Goal: Task Accomplishment & Management: Use online tool/utility

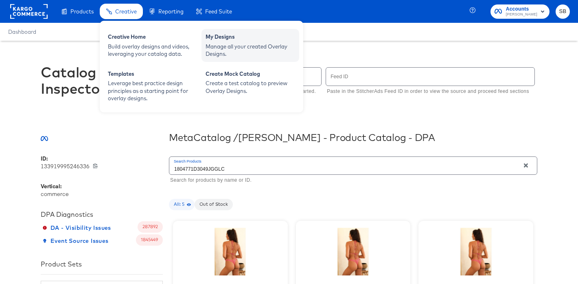
click at [216, 56] on div "Manage all your created Overlay Designs." at bounding box center [251, 50] width 90 height 15
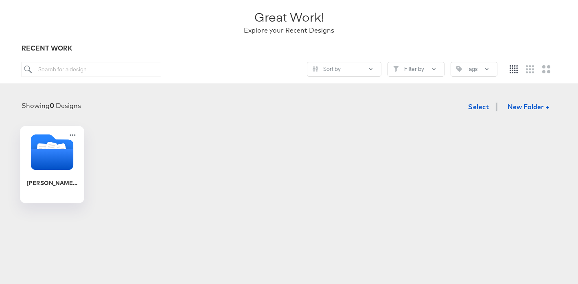
click at [62, 146] on icon "Folder" at bounding box center [61, 149] width 12 height 13
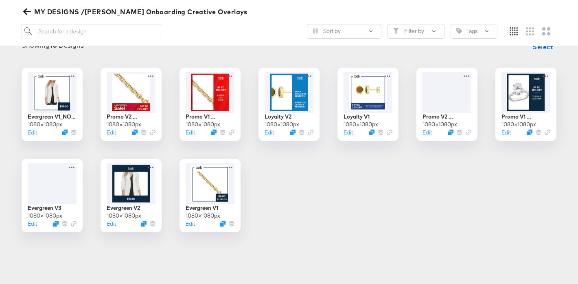
scroll to position [114, 0]
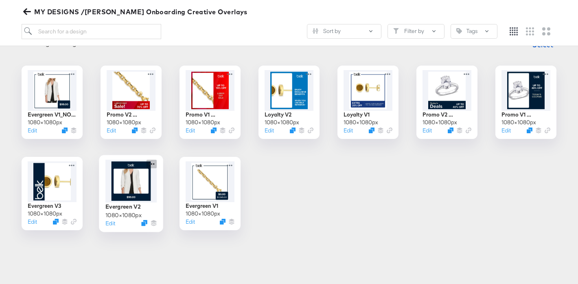
click at [152, 160] on div at bounding box center [152, 164] width 10 height 9
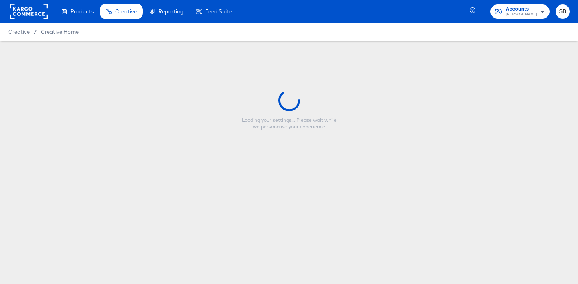
type input "Evergreen V2"
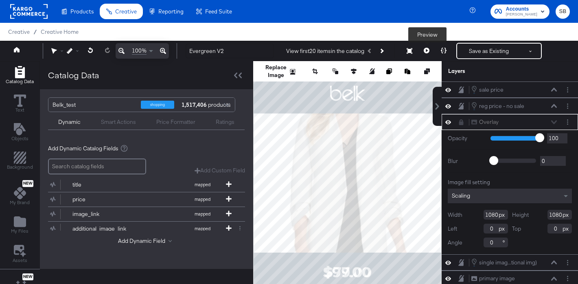
click at [425, 50] on icon at bounding box center [427, 51] width 6 height 6
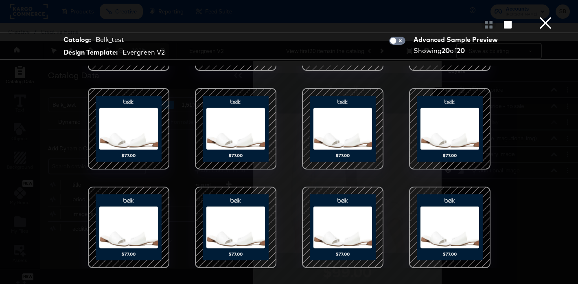
scroll to position [49, 0]
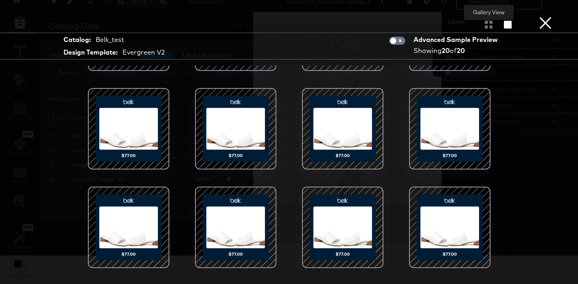
click at [485, 24] on div at bounding box center [489, 24] width 14 height 8
click at [550, 16] on button "×" at bounding box center [545, 8] width 16 height 16
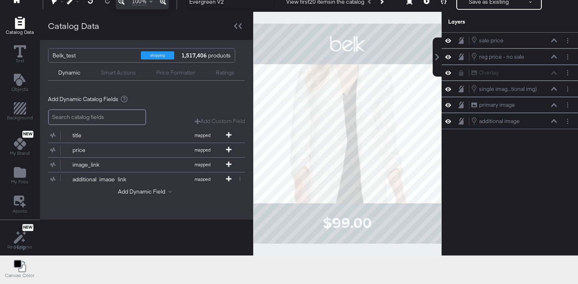
scroll to position [0, 0]
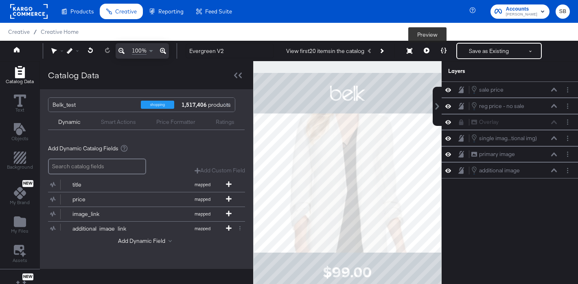
click at [427, 48] on icon at bounding box center [427, 51] width 6 height 6
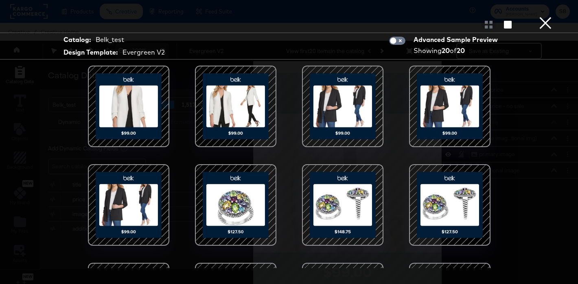
click at [547, 16] on button "×" at bounding box center [545, 8] width 16 height 16
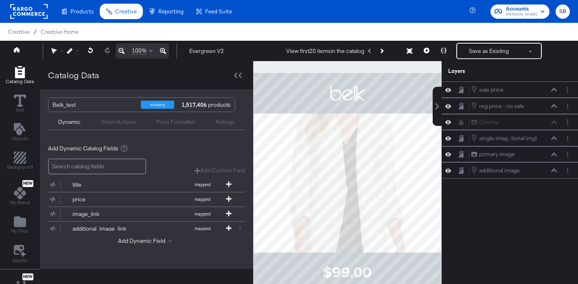
click at [21, 9] on rect at bounding box center [28, 11] width 37 height 15
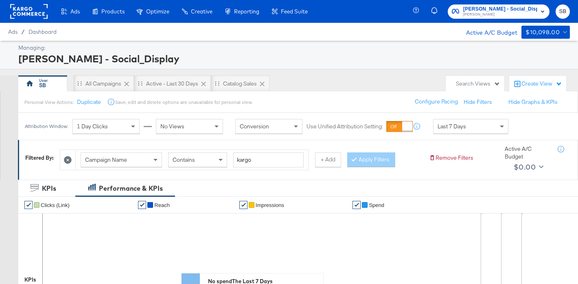
click at [20, 11] on rect at bounding box center [28, 11] width 37 height 15
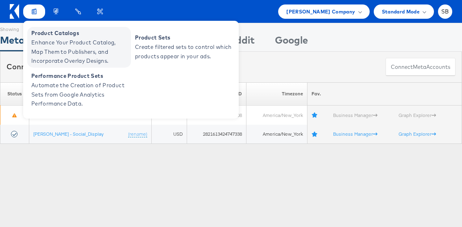
click at [85, 53] on span "Enhance Your Product Catalog, Map Them to Publishers, and Incorporate Overlay D…" at bounding box center [80, 52] width 98 height 28
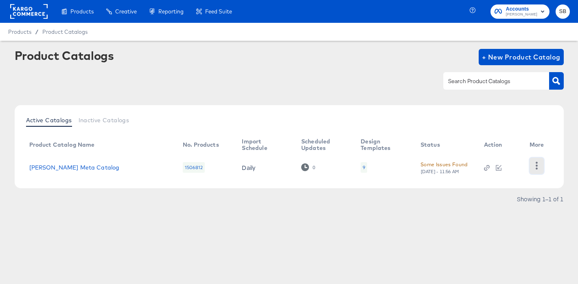
click at [538, 167] on icon "button" at bounding box center [537, 166] width 8 height 8
click at [346, 70] on div "Product Catalogs + New Product Catalog" at bounding box center [289, 74] width 549 height 50
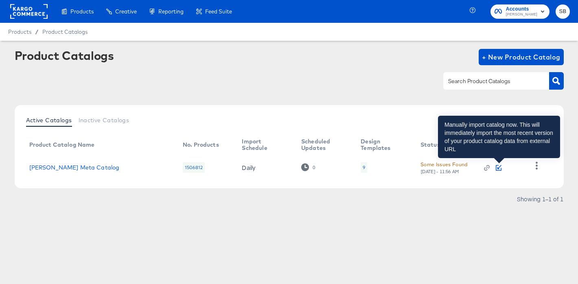
click at [501, 167] on icon "button" at bounding box center [499, 168] width 6 height 6
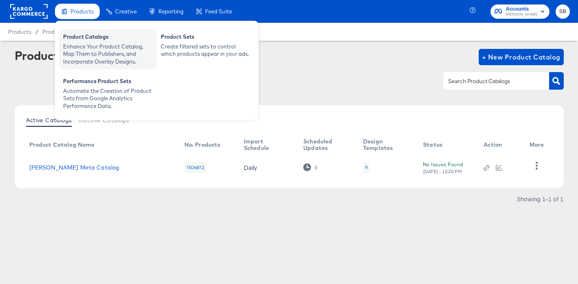
click at [96, 53] on div "Enhance Your Product Catalog, Map Them to Publishers, and Incorporate Overlay D…" at bounding box center [108, 54] width 90 height 23
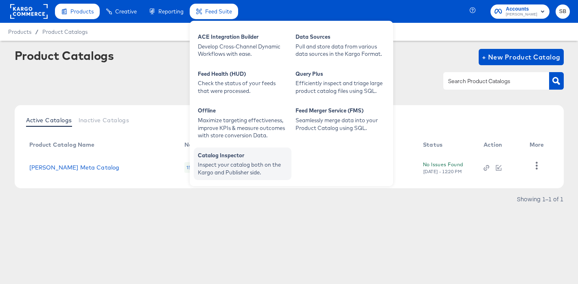
click at [216, 158] on div "Catalog Inspector" at bounding box center [243, 156] width 90 height 10
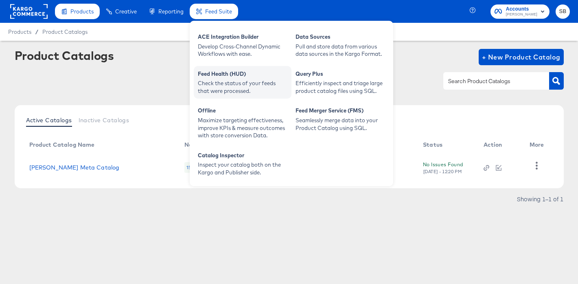
click at [216, 78] on div "Feed Health (HUD)" at bounding box center [243, 75] width 90 height 10
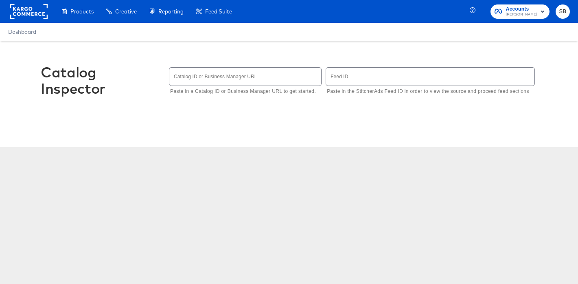
click at [195, 79] on input "text" at bounding box center [245, 77] width 152 height 18
type input "133919995246336"
click at [316, 46] on div "Catalog Inspector Catalog ID or Business Manager URL 133919995246336 Paste in a…" at bounding box center [289, 85] width 497 height 88
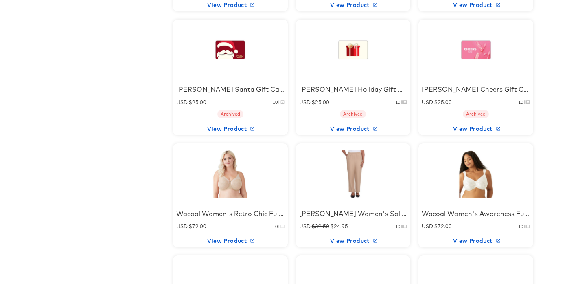
scroll to position [611, 0]
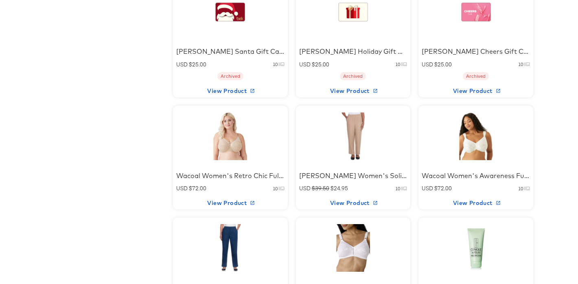
click at [249, 144] on div at bounding box center [230, 136] width 69 height 51
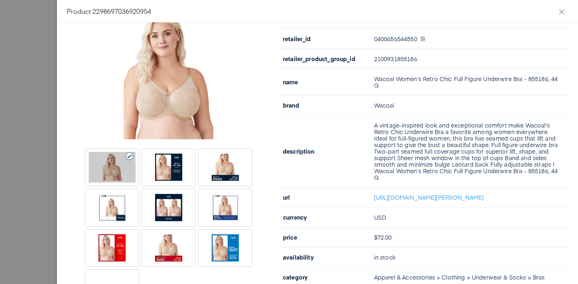
scroll to position [84, 0]
click at [163, 210] on div at bounding box center [168, 207] width 47 height 31
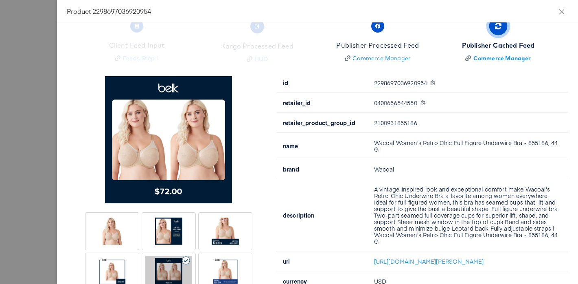
scroll to position [0, 0]
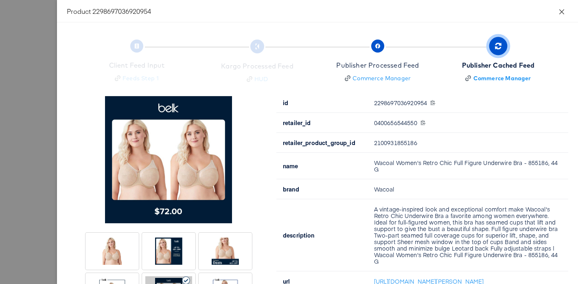
click at [561, 10] on icon "close" at bounding box center [561, 11] width 5 height 5
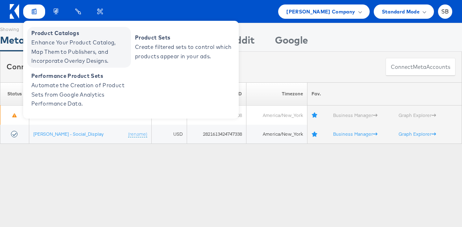
click at [79, 47] on span "Enhance Your Product Catalog, Map Them to Publishers, and Incorporate Overlay D…" at bounding box center [80, 52] width 98 height 28
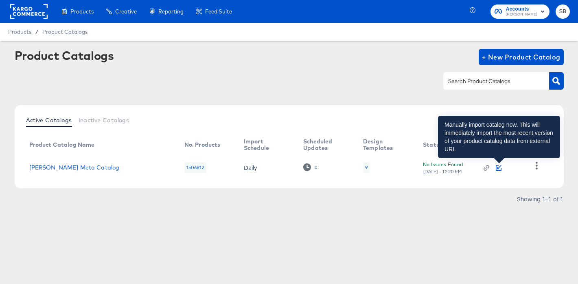
click at [497, 168] on icon "button" at bounding box center [499, 168] width 6 height 6
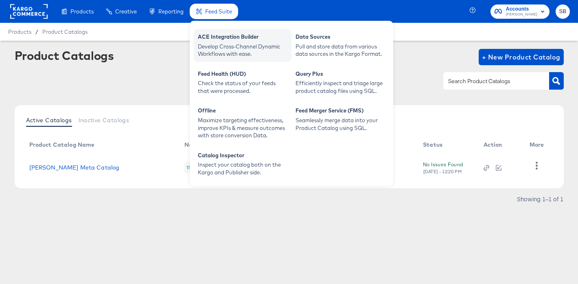
click at [220, 44] on div "Develop Cross-Channel Dynamic Workflows with ease." at bounding box center [243, 50] width 90 height 15
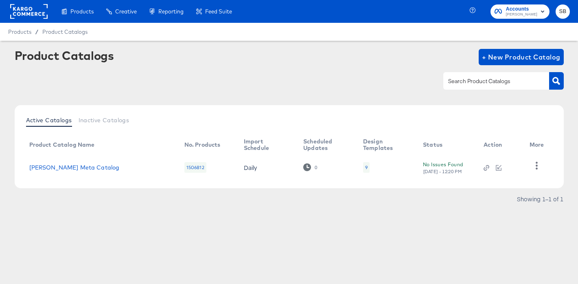
click at [321, 88] on div at bounding box center [289, 81] width 549 height 18
click at [376, 82] on div at bounding box center [289, 81] width 549 height 18
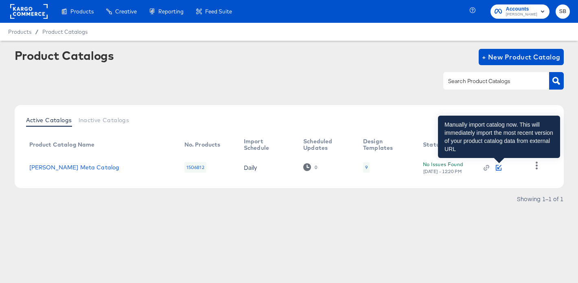
click at [499, 166] on icon "button" at bounding box center [499, 168] width 6 height 6
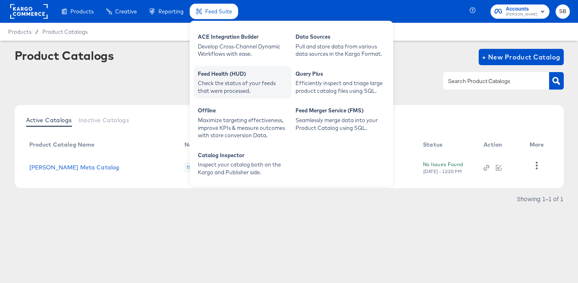
click at [232, 87] on div "Check the status of your feeds that were processed." at bounding box center [243, 86] width 90 height 15
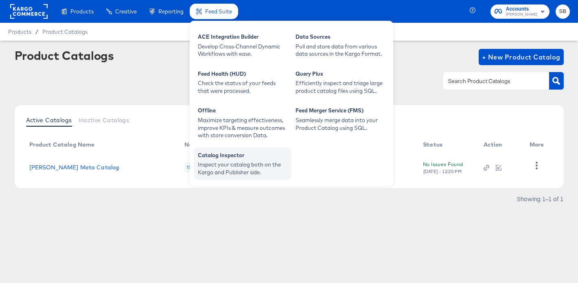
click at [245, 156] on div "Catalog Inspector" at bounding box center [243, 156] width 90 height 10
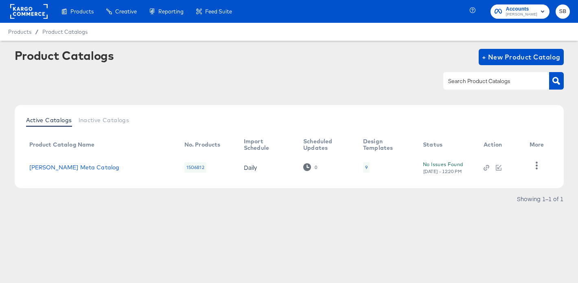
click at [139, 247] on div "Products Products Product Catalogs Enhance Your Product Catalog, Map Them to Pu…" at bounding box center [289, 141] width 578 height 283
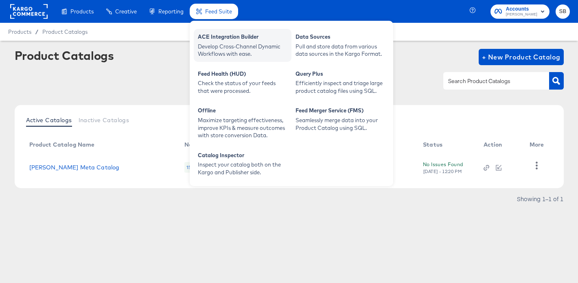
click at [229, 39] on div "ACE Integration Builder" at bounding box center [243, 38] width 90 height 10
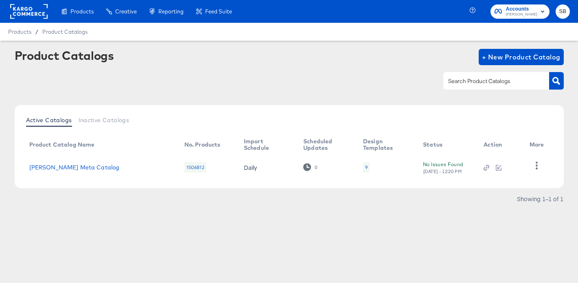
click at [301, 205] on div "Showing 1–1 of 1" at bounding box center [289, 202] width 549 height 13
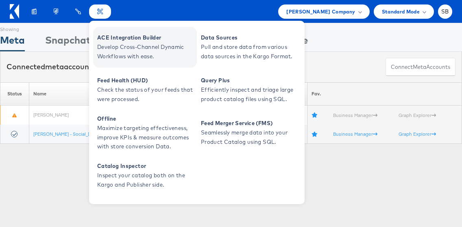
click at [129, 39] on span "ACE Integration Builder" at bounding box center [146, 37] width 98 height 9
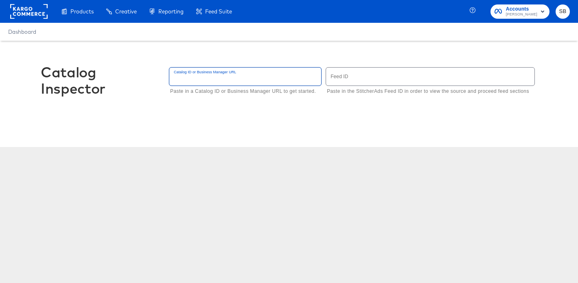
click at [232, 77] on input "text" at bounding box center [245, 77] width 152 height 18
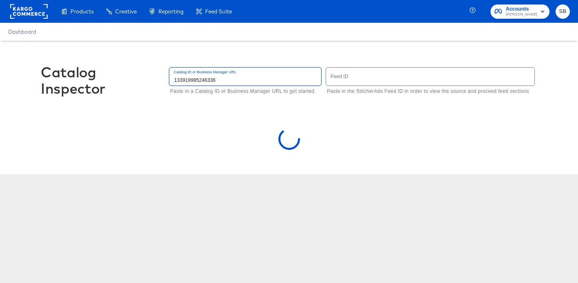
type input "133919995246336"
click at [263, 37] on div "Dashboard" at bounding box center [289, 32] width 578 height 18
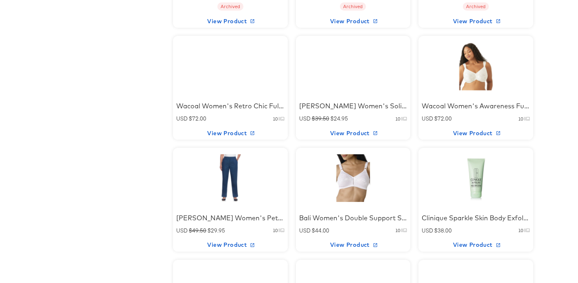
scroll to position [716, 0]
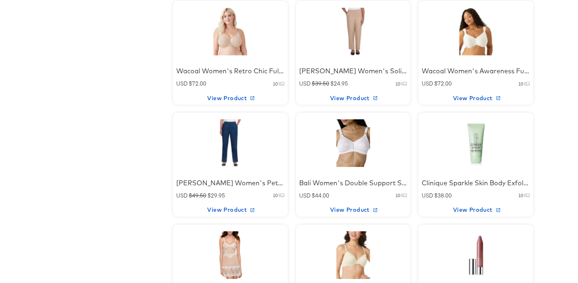
click at [227, 72] on div "Wacoal Women's Retro Chic Full Figure Underwire Bra - 855186, 44 G" at bounding box center [230, 70] width 108 height 9
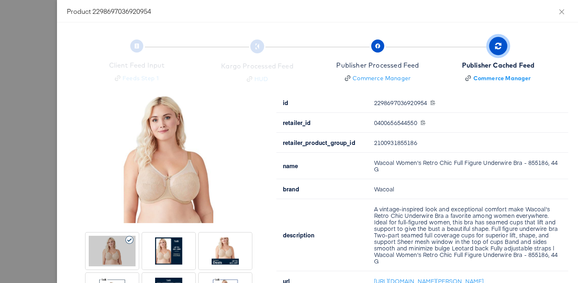
click at [33, 39] on div at bounding box center [289, 141] width 578 height 283
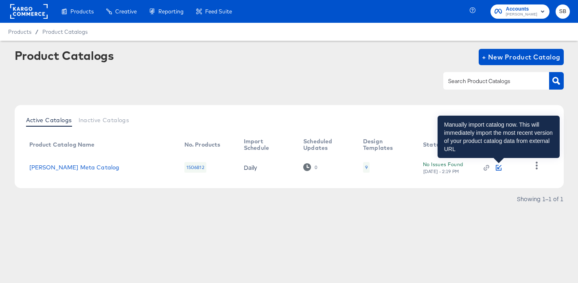
click at [499, 165] on icon "button" at bounding box center [499, 168] width 6 height 6
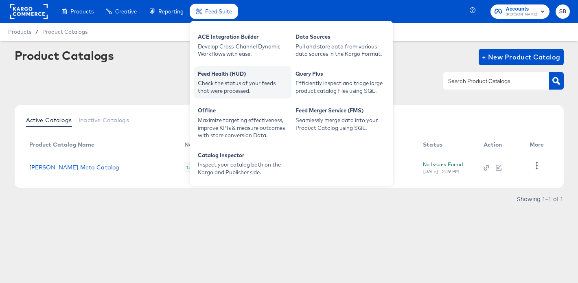
click at [224, 81] on div "Check the status of your feeds that were processed." at bounding box center [243, 86] width 90 height 15
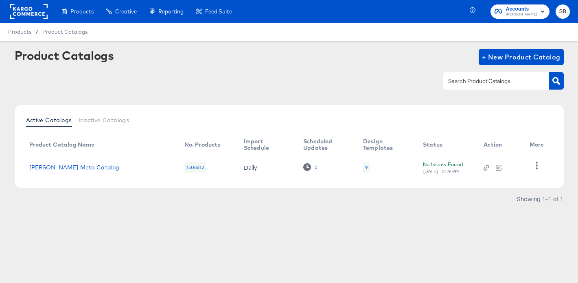
click at [163, 215] on article "Product Catalogs + New Product Catalog Active Catalogs Inactive Catalogs Produc…" at bounding box center [289, 137] width 578 height 193
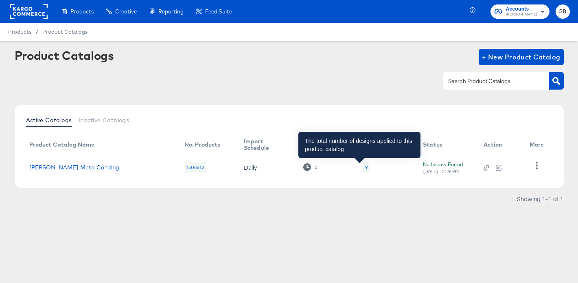
click at [365, 165] on div "9" at bounding box center [366, 167] width 2 height 7
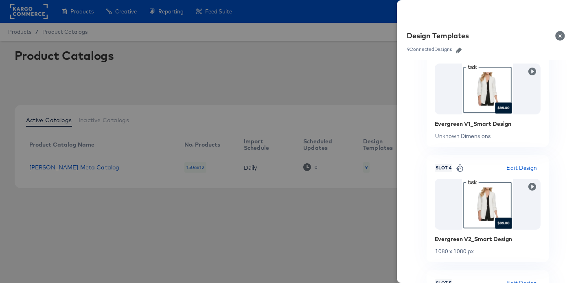
scroll to position [339, 0]
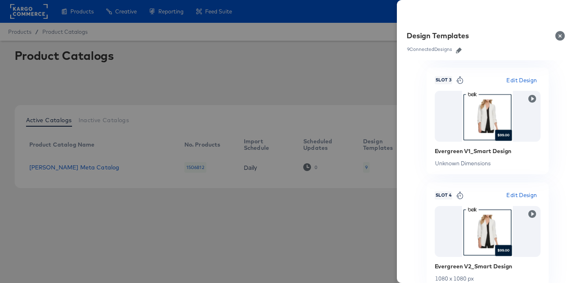
click at [517, 78] on span "Edit Design" at bounding box center [521, 80] width 31 height 9
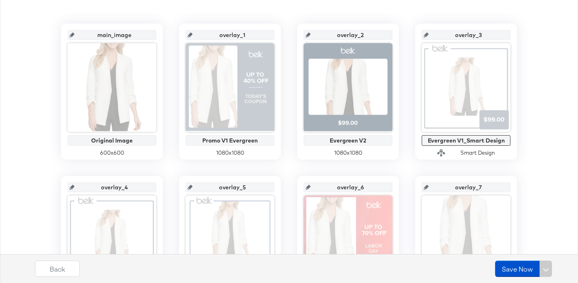
scroll to position [169, 0]
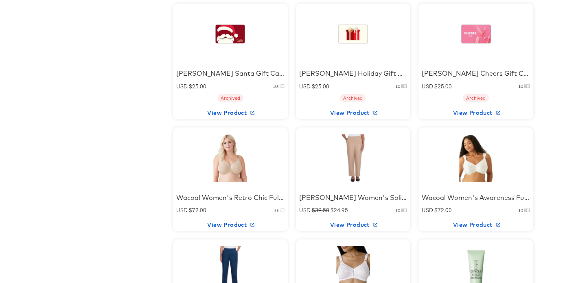
scroll to position [728, 0]
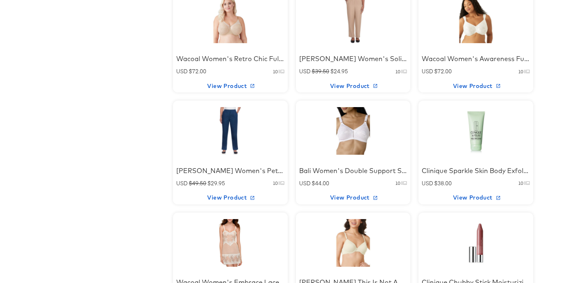
click at [246, 30] on div at bounding box center [230, 19] width 69 height 51
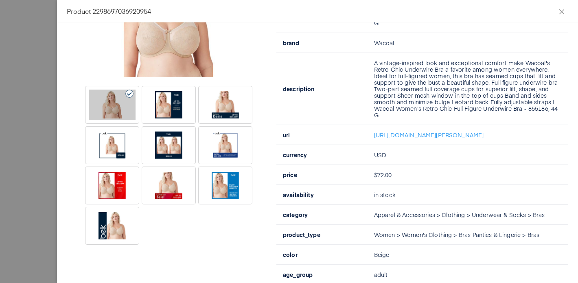
scroll to position [148, 0]
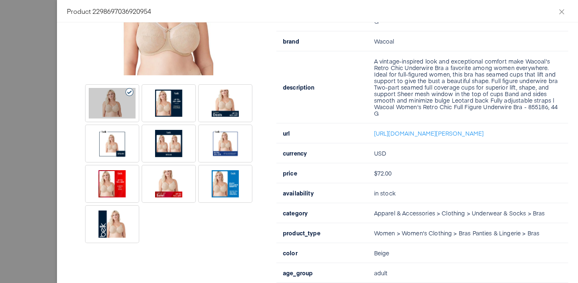
click at [16, 92] on div at bounding box center [289, 141] width 578 height 283
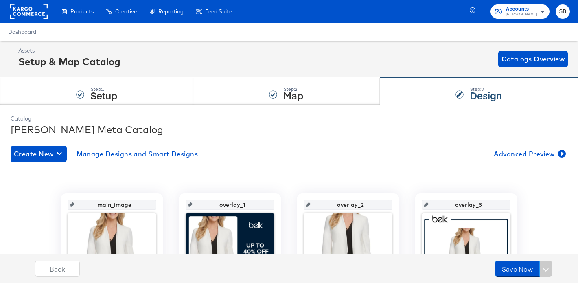
click at [42, 9] on rect at bounding box center [28, 11] width 37 height 15
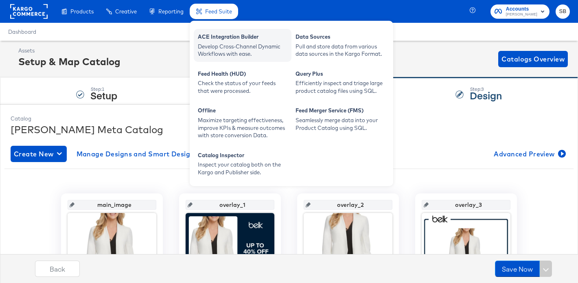
click at [222, 43] on div "Develop Cross-Channel Dynamic Workflows with ease." at bounding box center [243, 50] width 90 height 15
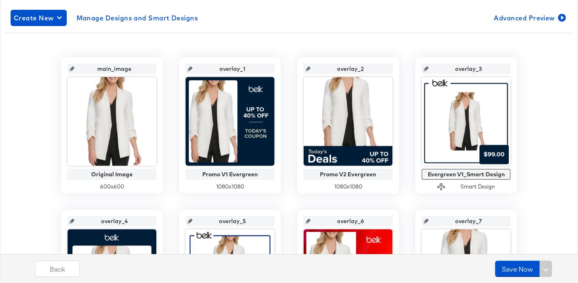
scroll to position [197, 0]
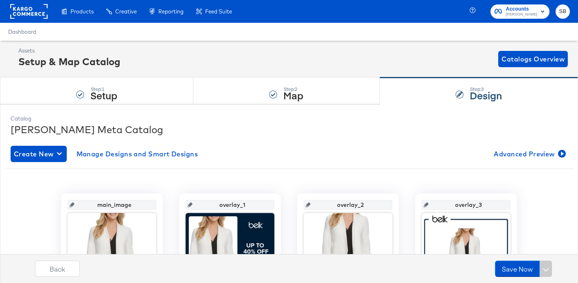
click at [32, 7] on rect at bounding box center [28, 11] width 37 height 15
